Goal: Task Accomplishment & Management: Manage account settings

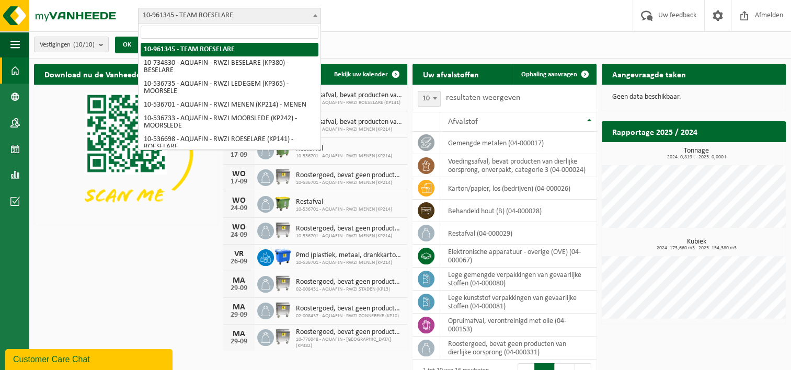
click at [312, 17] on span at bounding box center [315, 15] width 10 height 14
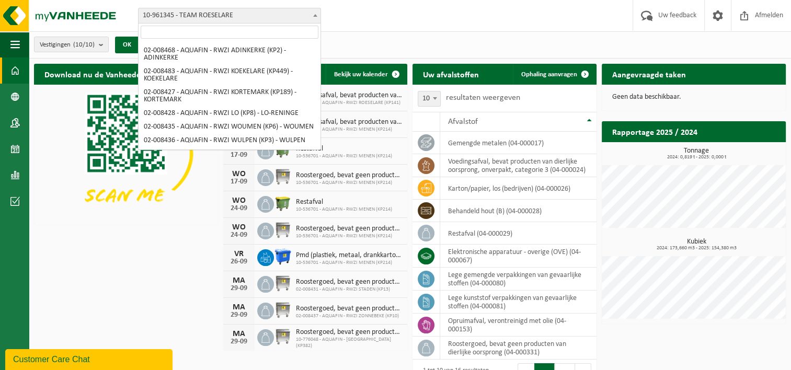
scroll to position [222, 0]
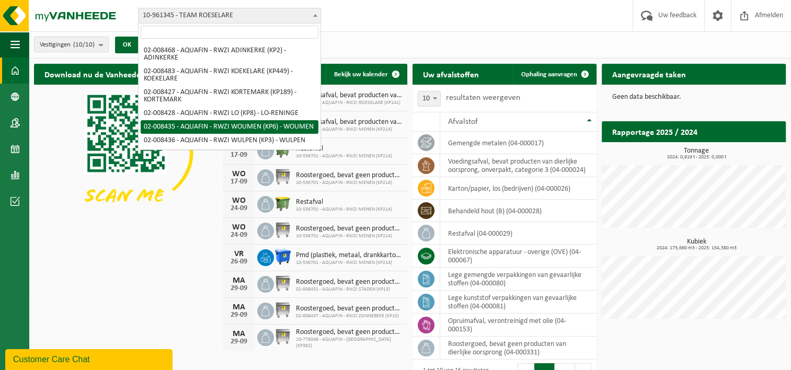
click at [387, 37] on div "Vestigingen (10/10) Alles selecteren Alles deselecteren Actieve selecteren TEAM…" at bounding box center [410, 44] width 762 height 27
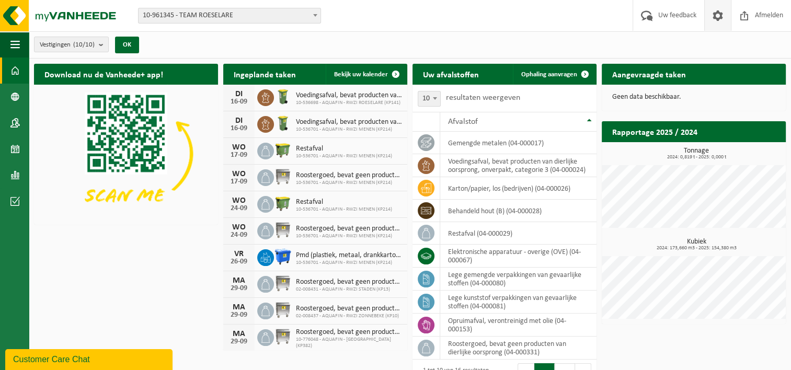
click at [713, 17] on span at bounding box center [718, 15] width 16 height 31
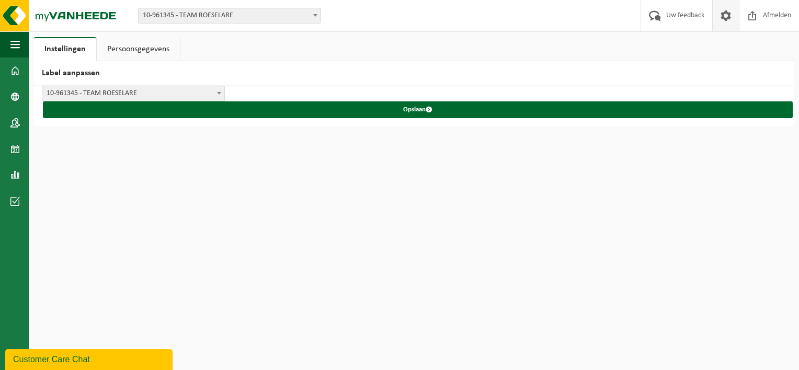
click at [223, 95] on span at bounding box center [219, 93] width 10 height 14
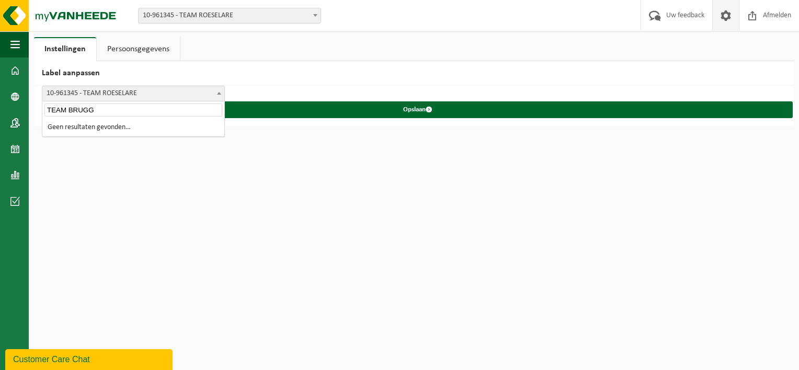
type input "TEAM BRUGGE"
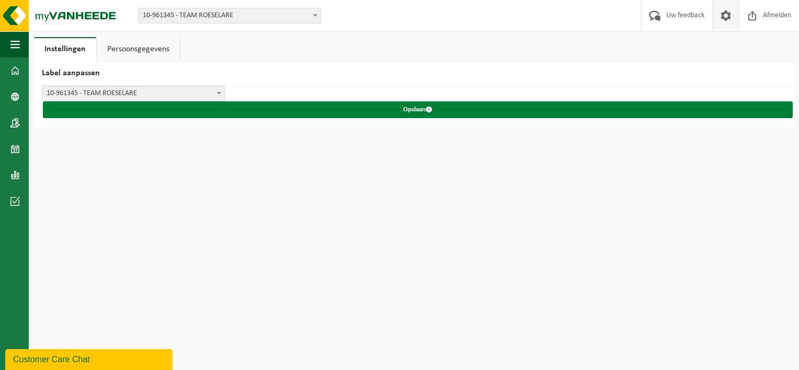
click at [416, 110] on button "Opslaan" at bounding box center [418, 109] width 750 height 17
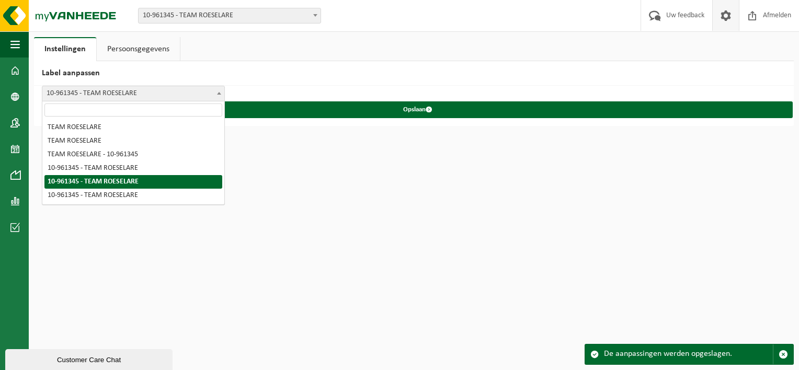
click at [218, 95] on span at bounding box center [219, 93] width 10 height 14
click at [374, 204] on html "Vestiging: 10-961345 - TEAM ROESELARE 10-734830 - AQUAFIN - RWZI BESELARE (KP38…" at bounding box center [399, 185] width 799 height 370
click at [613, 84] on h2 "Label aanpassen" at bounding box center [414, 73] width 760 height 25
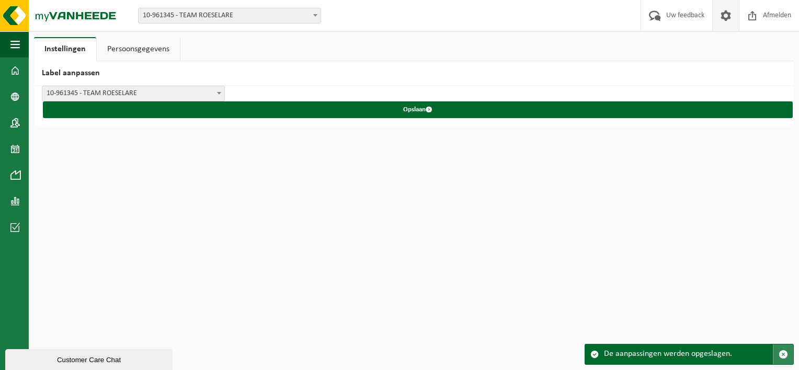
click at [782, 352] on span "button" at bounding box center [782, 354] width 9 height 9
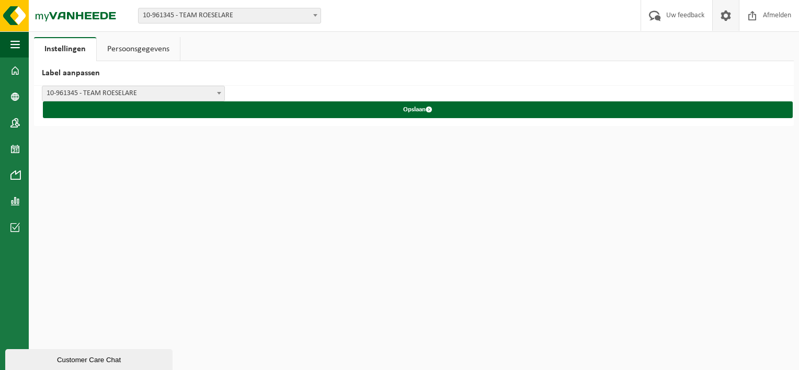
click at [142, 44] on link "Persoonsgegevens" at bounding box center [138, 49] width 83 height 24
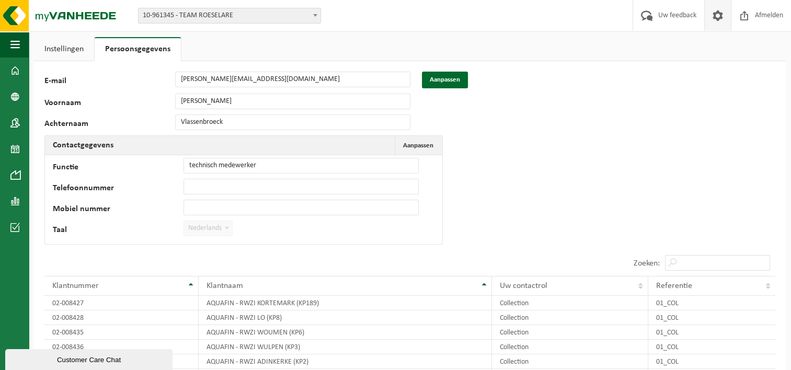
click at [67, 49] on link "Instellingen" at bounding box center [64, 49] width 60 height 24
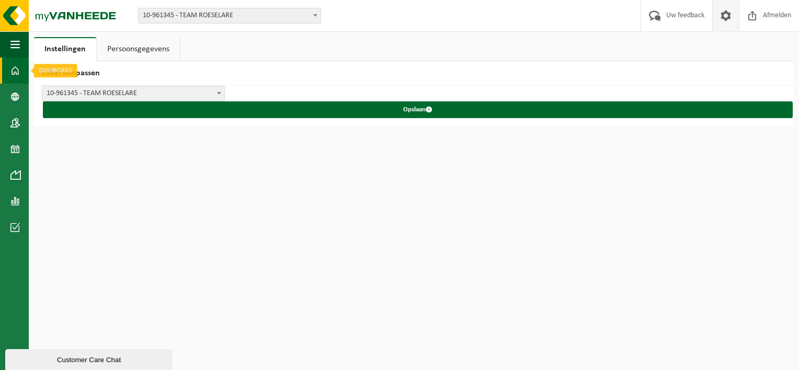
click at [16, 73] on span at bounding box center [14, 71] width 9 height 26
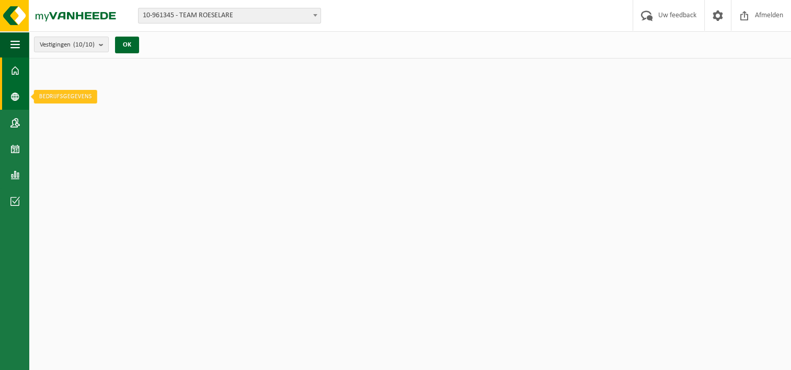
click at [18, 95] on span at bounding box center [14, 97] width 9 height 26
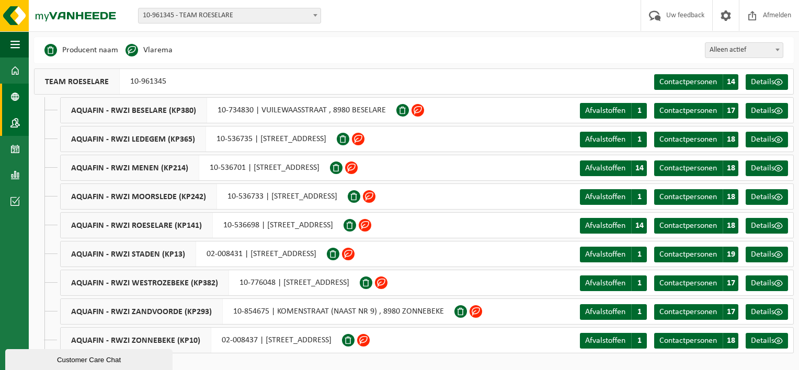
click at [13, 121] on span at bounding box center [14, 123] width 9 height 26
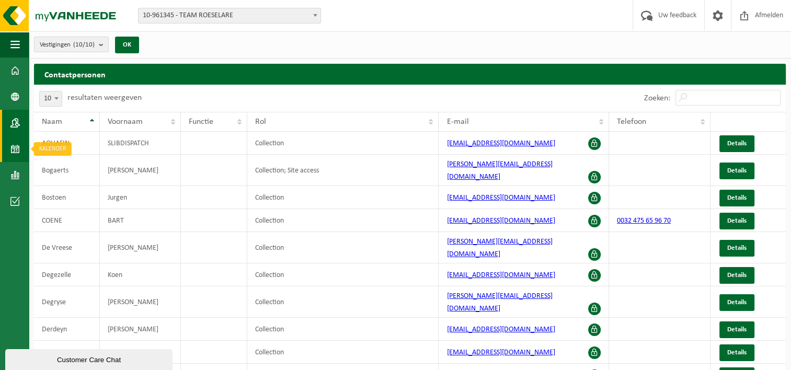
click at [15, 154] on span at bounding box center [14, 149] width 9 height 26
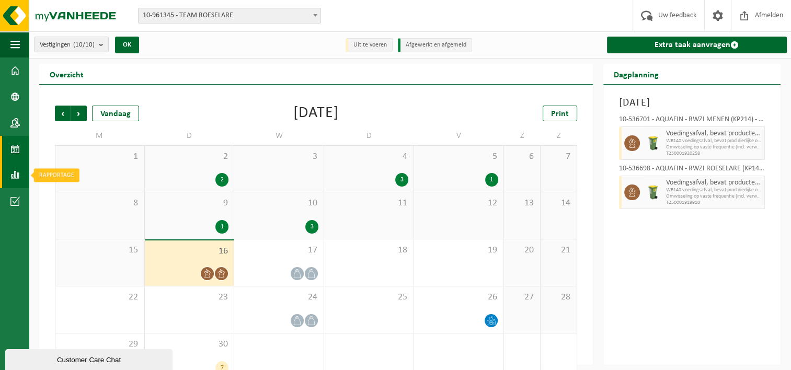
click at [12, 175] on span at bounding box center [14, 175] width 9 height 26
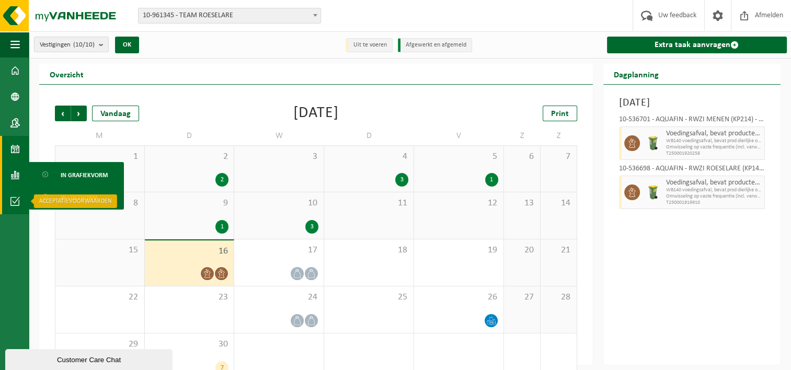
click at [13, 199] on span at bounding box center [14, 201] width 9 height 26
